Goal: Information Seeking & Learning: Understand process/instructions

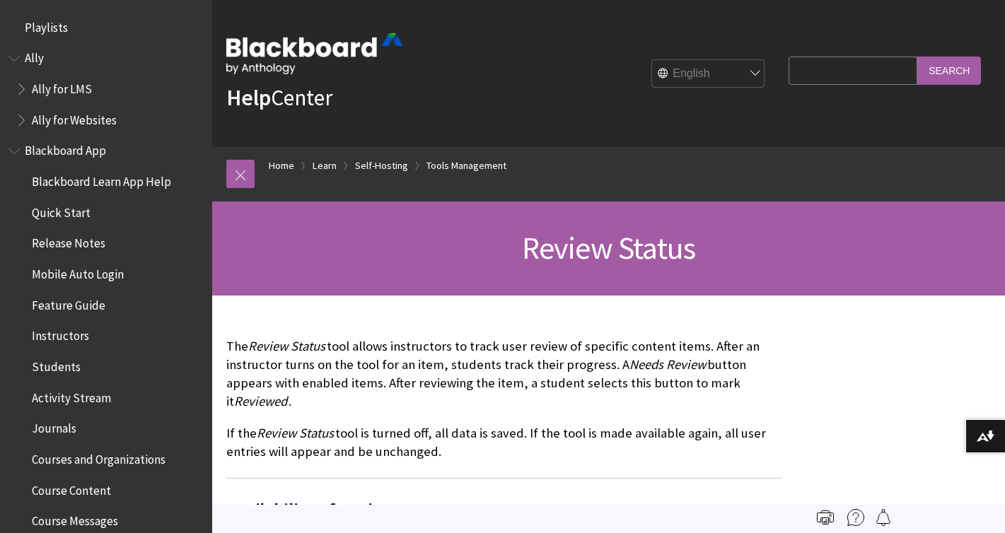
scroll to position [3182, 0]
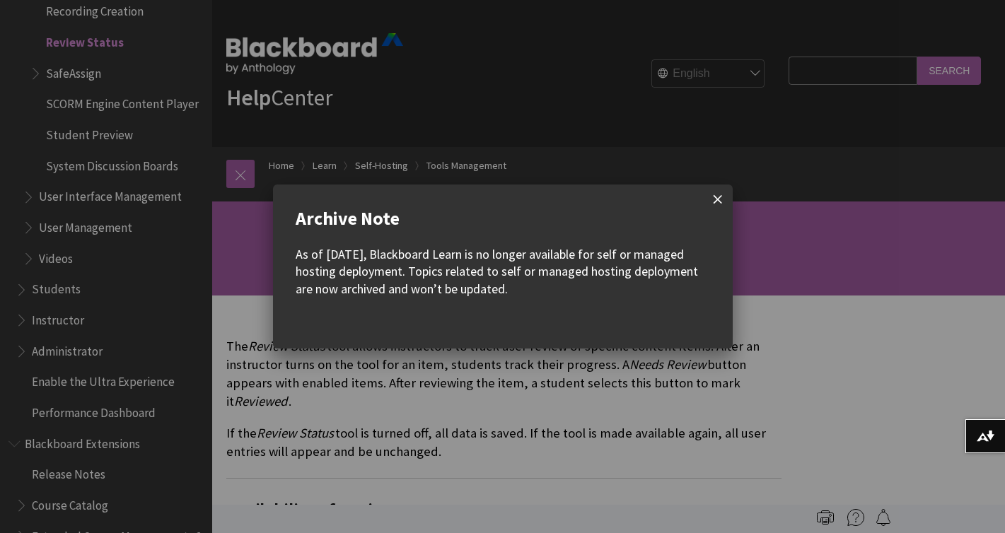
click at [714, 200] on span at bounding box center [718, 200] width 30 height 30
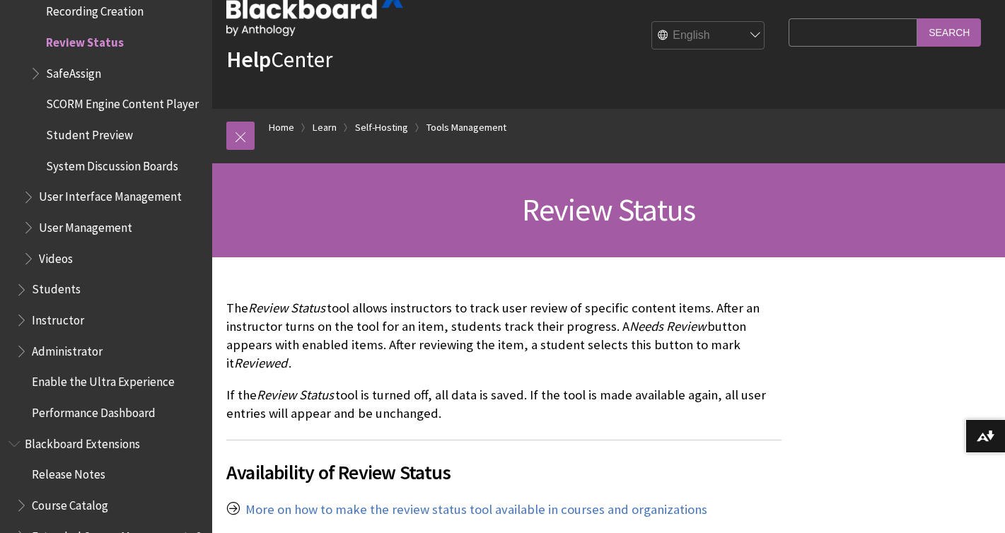
scroll to position [40, 0]
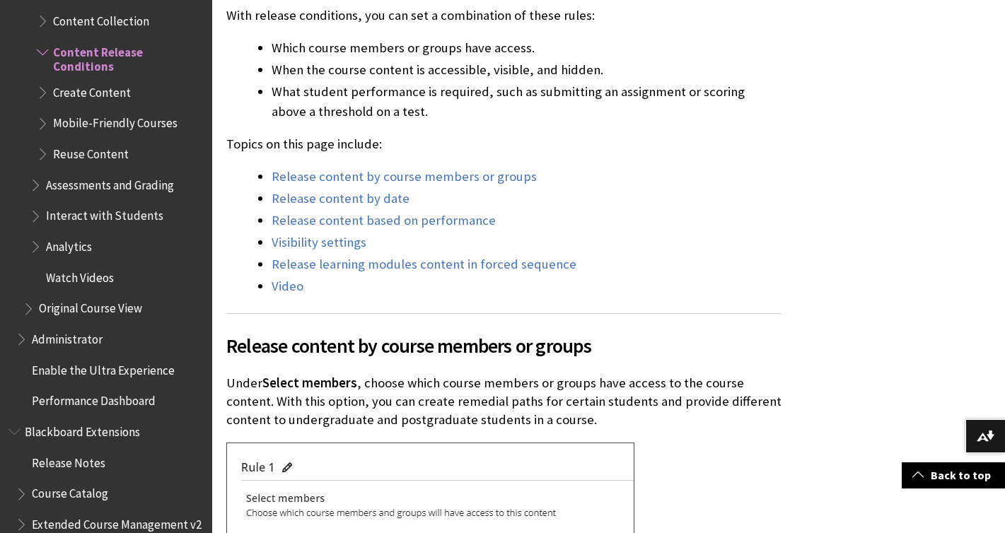
scroll to position [521, 0]
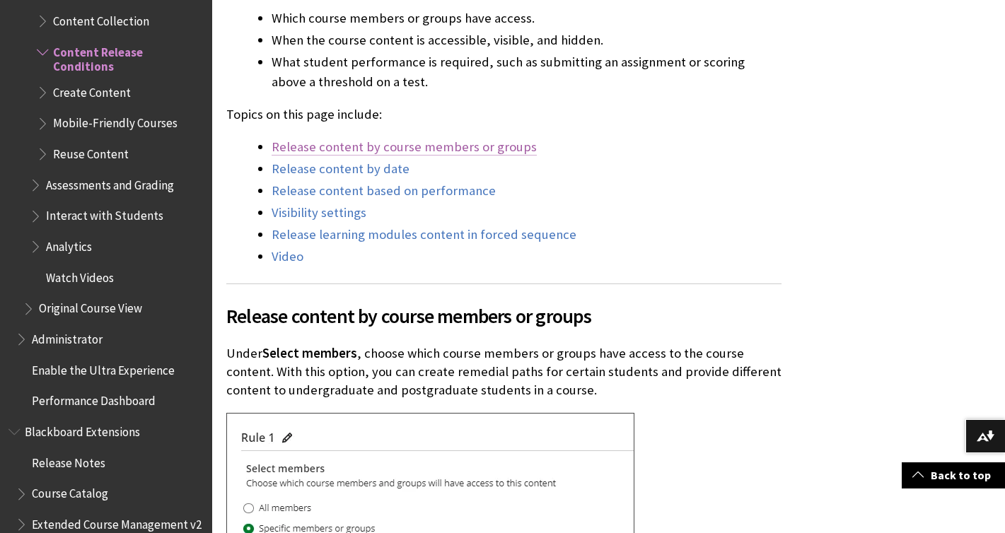
click at [450, 146] on link "Release content by course members or groups" at bounding box center [404, 147] width 265 height 17
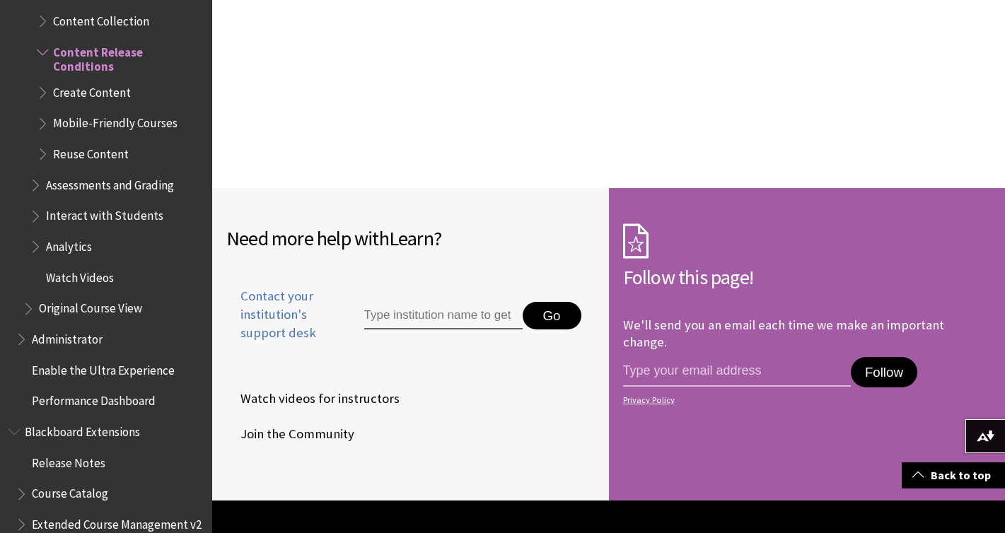
scroll to position [3938, 0]
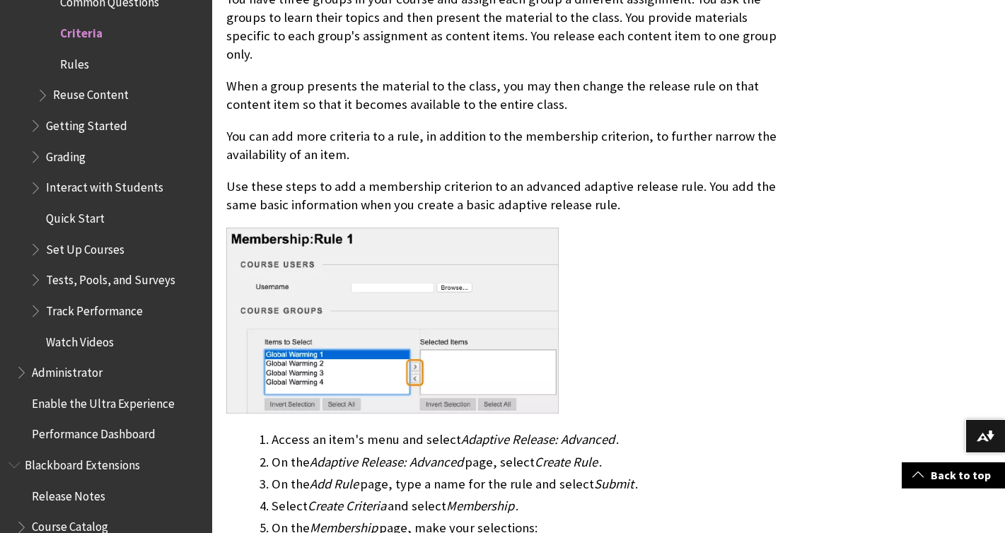
scroll to position [1593, 0]
